Goal: Task Accomplishment & Management: Complete application form

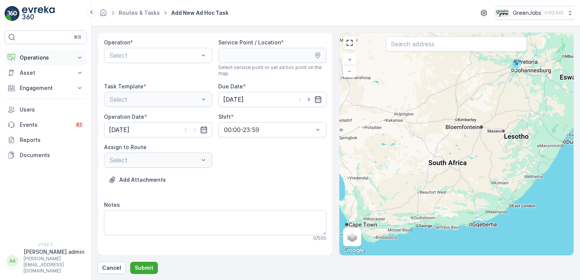
click at [79, 56] on icon at bounding box center [80, 58] width 8 height 8
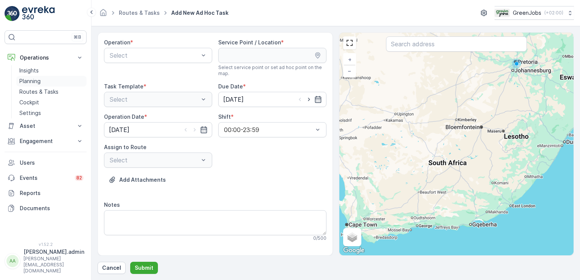
click at [38, 81] on p "Planning" at bounding box center [29, 81] width 21 height 8
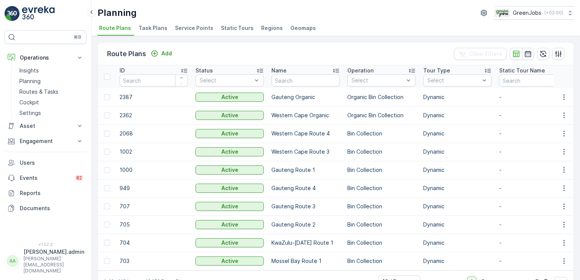
click at [184, 30] on span "Service Points" at bounding box center [194, 28] width 38 height 8
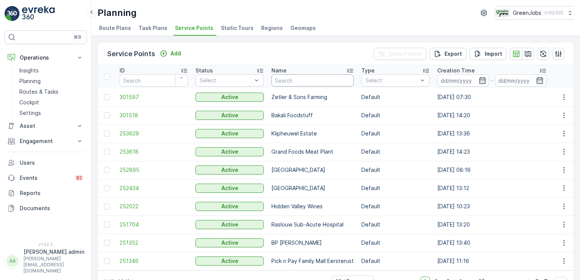
click at [289, 79] on input "text" at bounding box center [313, 80] width 82 height 12
type input "virgin active belairs"
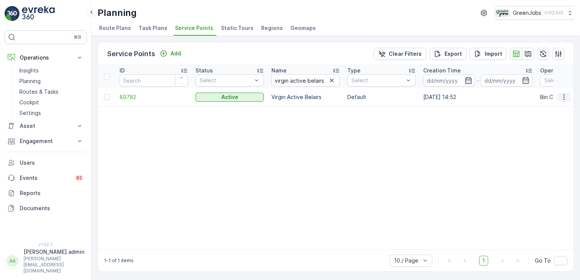
click at [561, 96] on icon "button" at bounding box center [565, 97] width 8 height 8
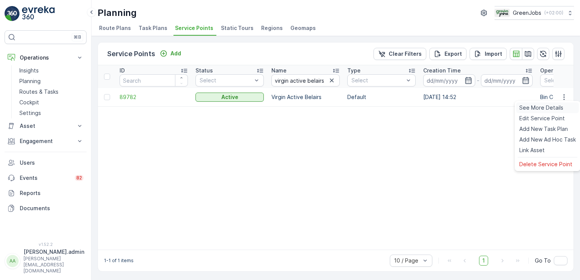
click at [550, 109] on span "See More Details" at bounding box center [542, 108] width 44 height 8
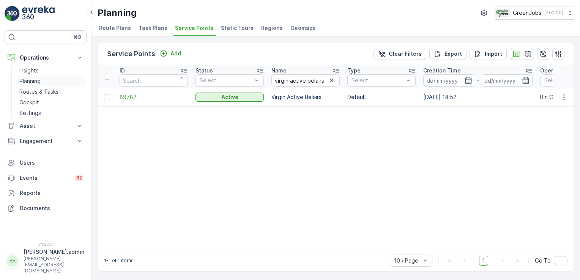
click at [35, 82] on p "Planning" at bounding box center [29, 81] width 21 height 8
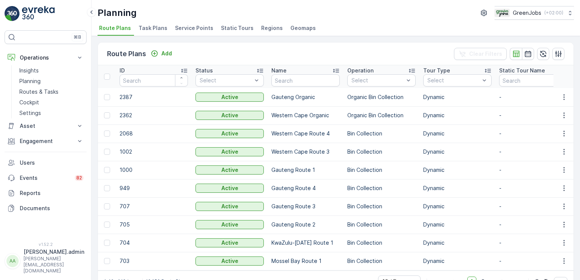
click at [194, 30] on span "Service Points" at bounding box center [194, 28] width 38 height 8
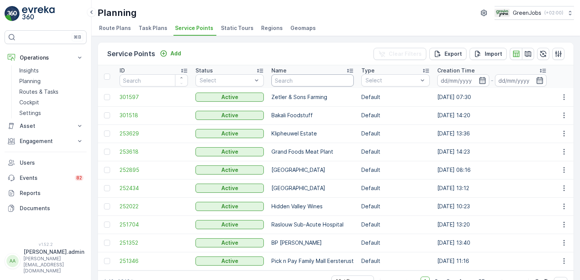
click at [299, 82] on input "text" at bounding box center [313, 80] width 82 height 12
type input "SAFFRON"
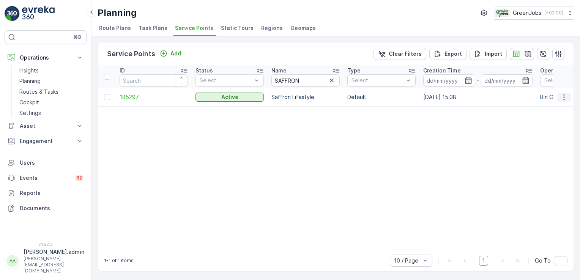
click at [564, 96] on icon "button" at bounding box center [565, 97] width 8 height 8
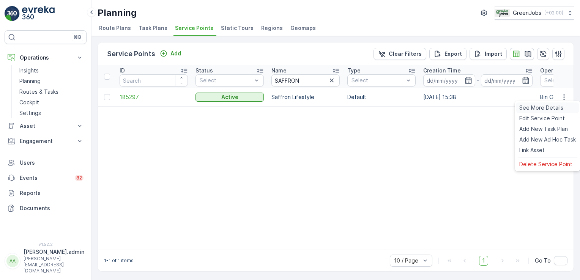
click at [555, 105] on span "See More Details" at bounding box center [542, 108] width 44 height 8
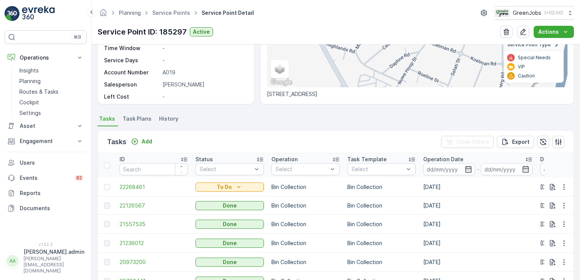
scroll to position [137, 0]
click at [564, 188] on icon "button" at bounding box center [565, 187] width 8 height 8
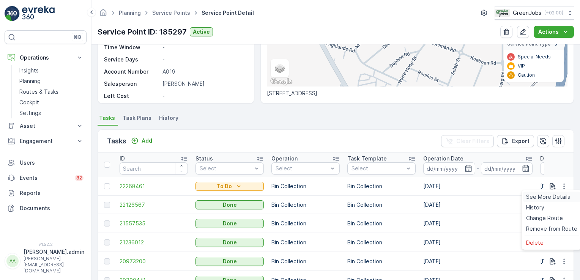
click at [556, 196] on span "See More Details" at bounding box center [548, 197] width 44 height 8
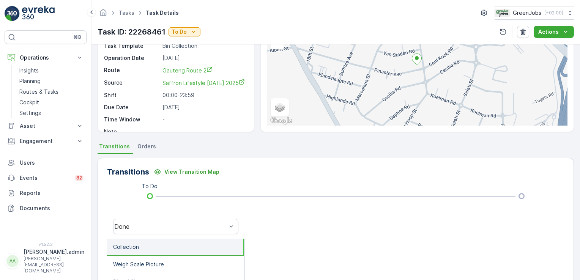
scroll to position [58, 0]
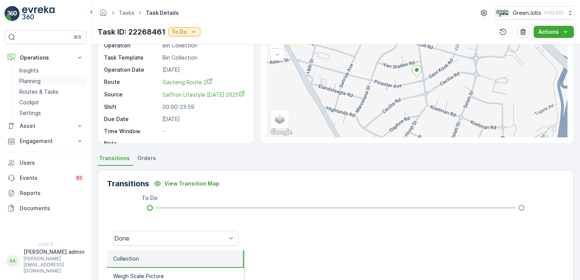
click at [37, 81] on p "Planning" at bounding box center [29, 81] width 21 height 8
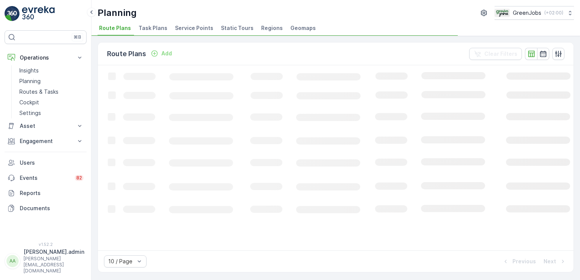
click at [196, 27] on span "Service Points" at bounding box center [194, 28] width 38 height 8
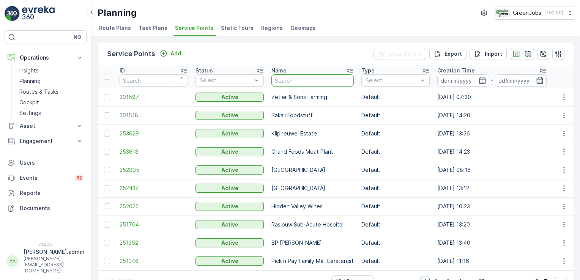
click at [288, 80] on input "text" at bounding box center [313, 80] width 82 height 12
type input "kingsmead"
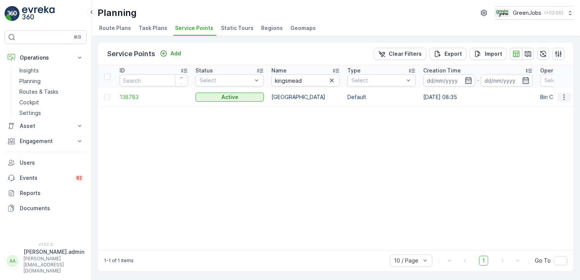
click at [562, 98] on icon "button" at bounding box center [565, 97] width 8 height 8
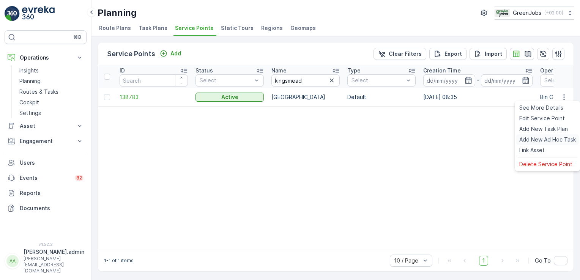
click at [547, 138] on span "Add New Ad Hoc Task" at bounding box center [548, 140] width 57 height 8
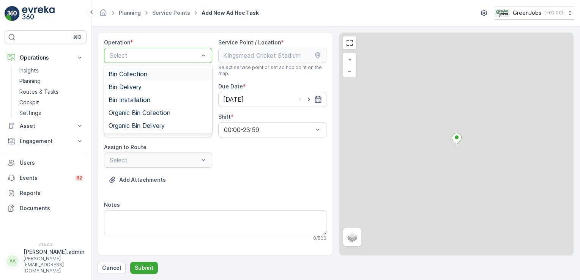
click at [141, 73] on span "Bin Collection" at bounding box center [128, 74] width 39 height 7
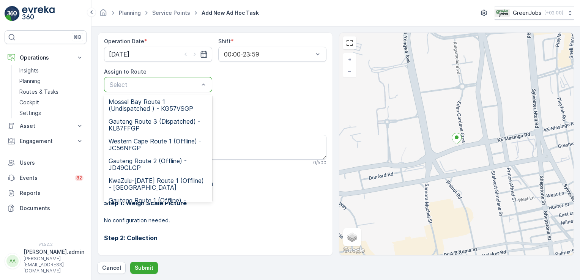
scroll to position [65, 0]
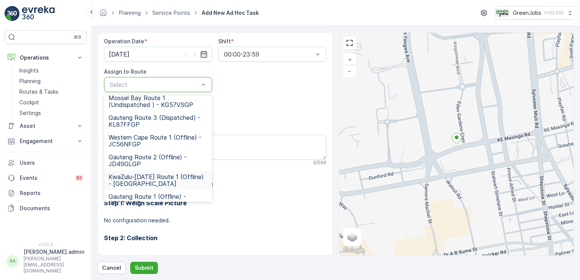
click at [144, 175] on span "KwaZulu-[DATE] Route 1 (Offline) - [GEOGRAPHIC_DATA]" at bounding box center [158, 181] width 99 height 14
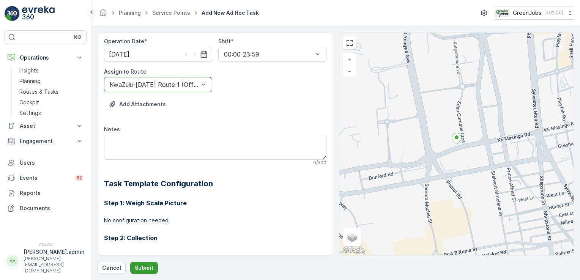
click at [152, 269] on button "Submit" at bounding box center [144, 268] width 28 height 12
